Goal: Check status: Check status

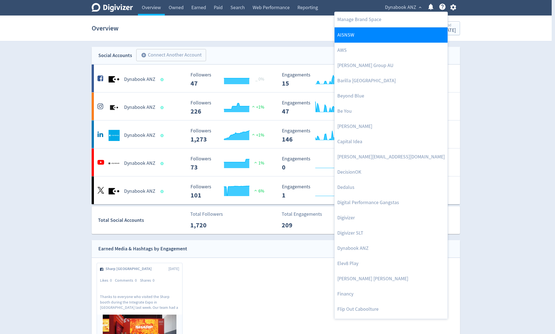
click at [354, 37] on link "AISNSW" at bounding box center [391, 34] width 113 height 15
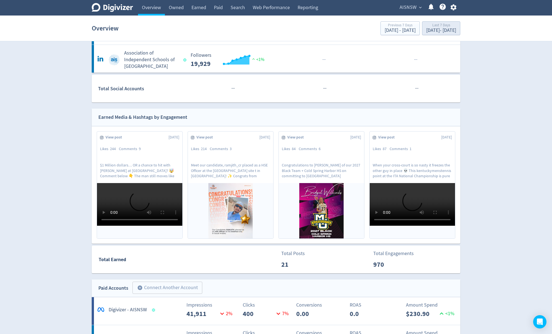
scroll to position [161, 0]
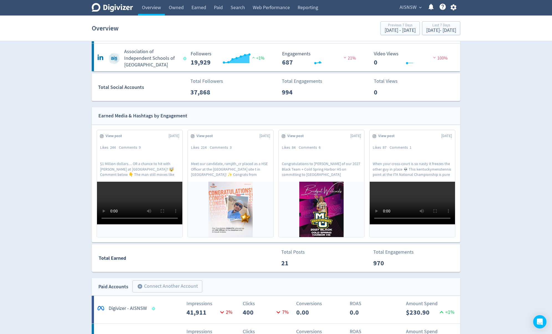
click at [431, 20] on div "Overview Previous 7 Days [DATE] - [DATE] Last 7 Days [DATE] - [DATE]" at bounding box center [276, 28] width 369 height 18
click at [432, 32] on div "[DATE] - [DATE]" at bounding box center [441, 30] width 30 height 5
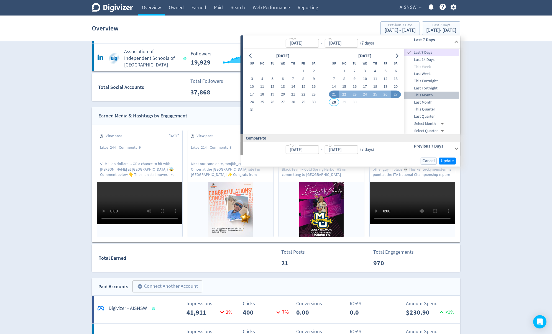
click at [422, 95] on span "This Month" at bounding box center [431, 95] width 55 height 6
type input "[DATE]"
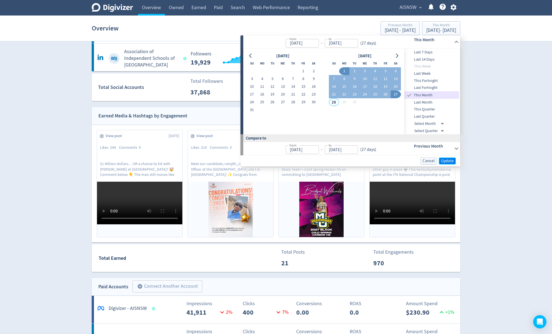
click at [451, 158] on button "Update" at bounding box center [447, 161] width 17 height 7
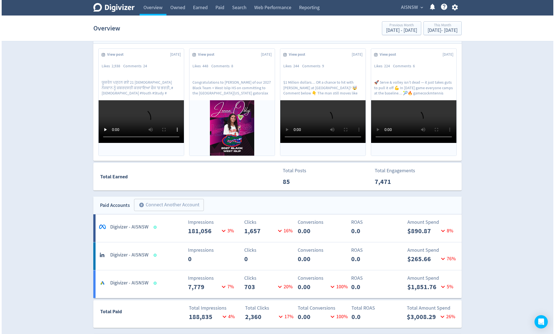
scroll to position [243, 0]
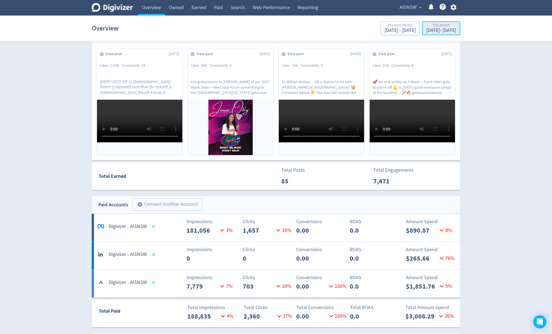
click at [426, 30] on div "[DATE] - [DATE]" at bounding box center [441, 30] width 30 height 5
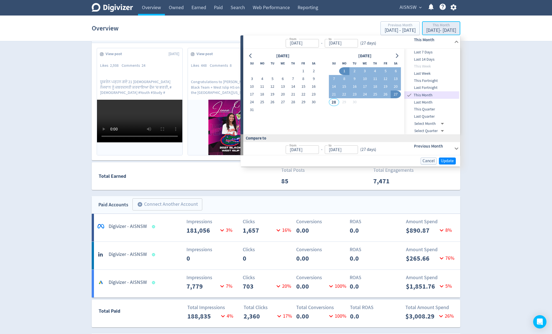
type input "[DATE]"
click at [344, 69] on button "1" at bounding box center [344, 71] width 10 height 8
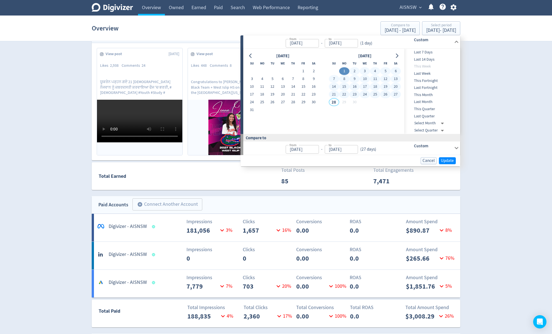
click at [396, 93] on button "27" at bounding box center [396, 95] width 10 height 8
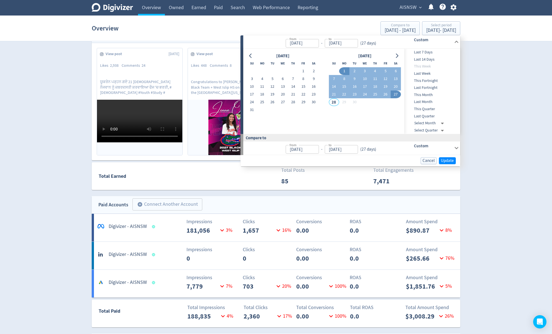
type input "[DATE]"
click at [450, 160] on span "Update" at bounding box center [447, 161] width 13 height 4
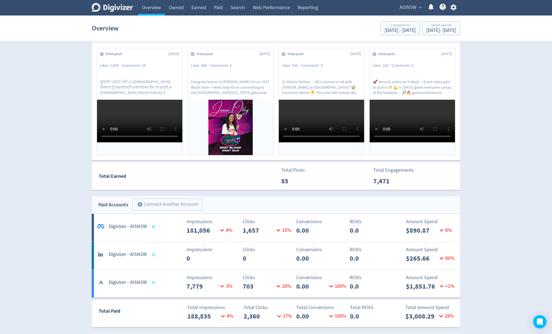
click at [413, 11] on span "AISNSW" at bounding box center [408, 7] width 17 height 9
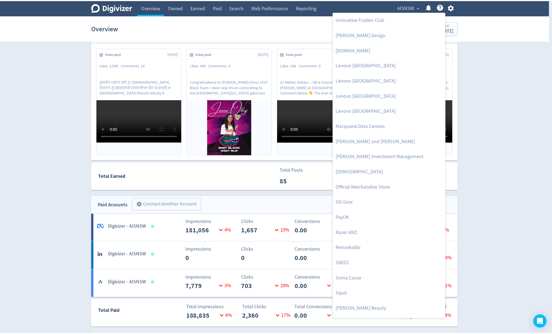
scroll to position [470, 0]
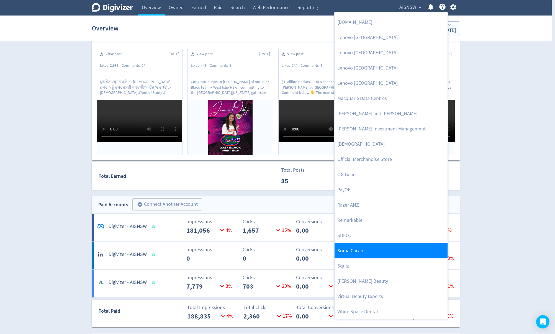
click at [372, 250] on link "Soma Cacao" at bounding box center [391, 250] width 113 height 15
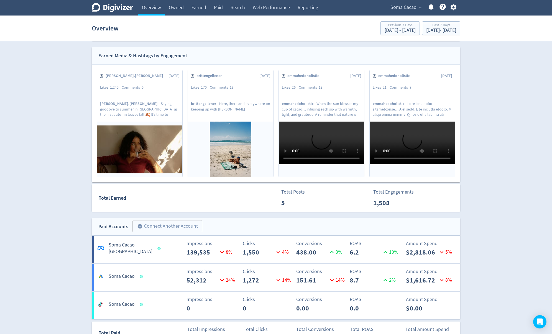
scroll to position [149, 0]
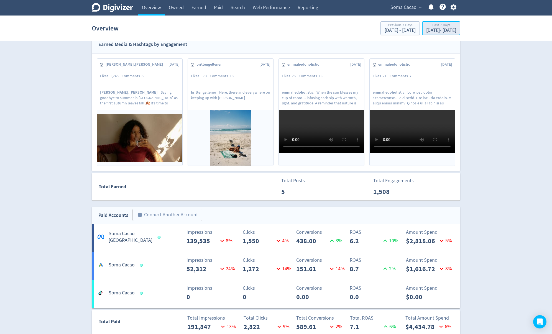
click at [428, 31] on div "[DATE] - [DATE]" at bounding box center [441, 30] width 30 height 5
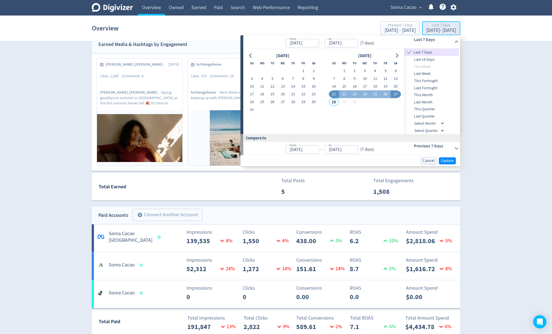
type input "[DATE]"
click at [341, 72] on button "1" at bounding box center [344, 71] width 10 height 8
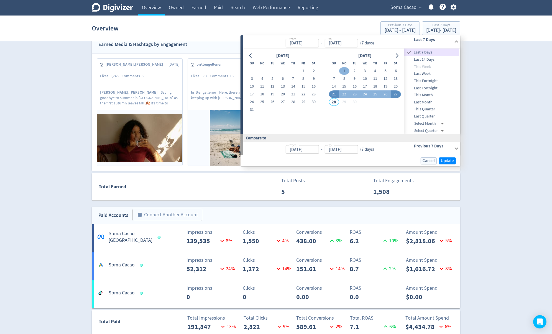
type input "[DATE]"
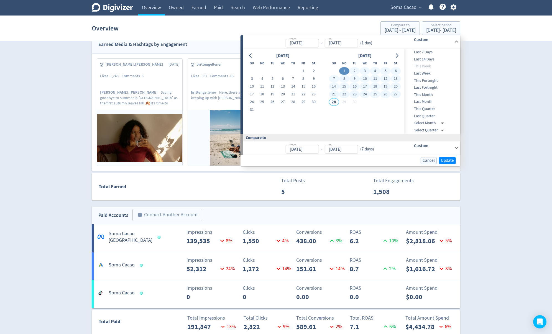
click at [396, 95] on button "27" at bounding box center [396, 95] width 10 height 8
type input "[DATE]"
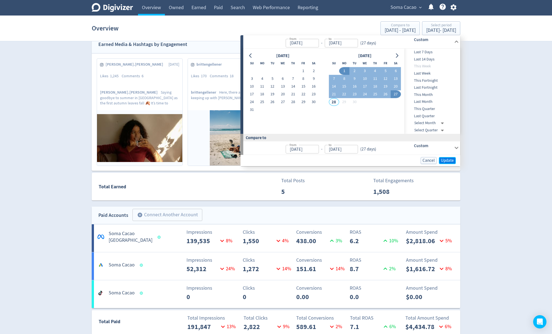
click at [449, 160] on span "Update" at bounding box center [447, 161] width 13 height 4
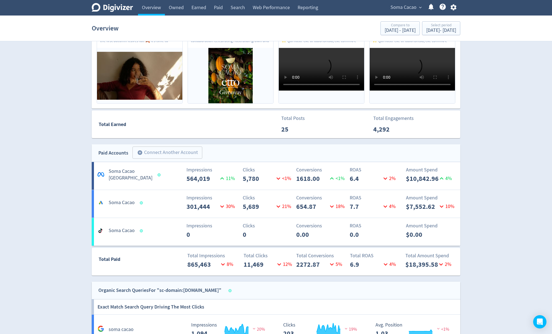
scroll to position [212, 0]
